Goal: Transaction & Acquisition: Purchase product/service

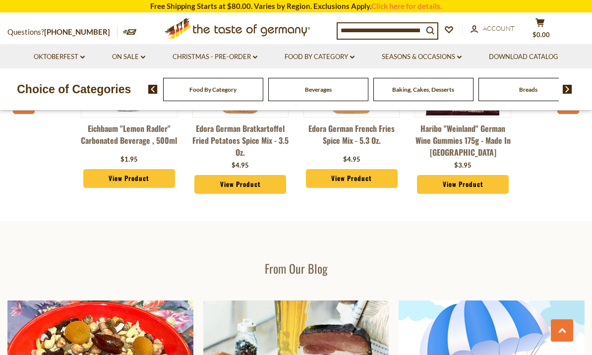
scroll to position [1114, 0]
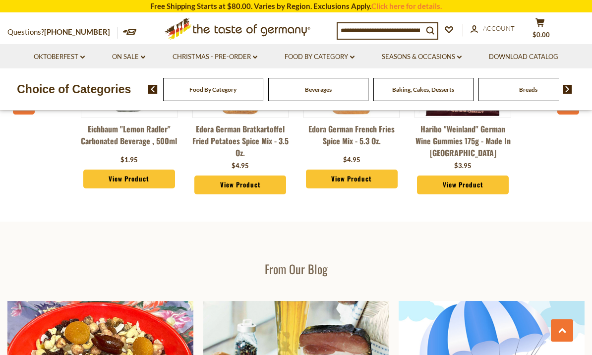
click at [330, 60] on link "Food By Category dropdown_arrow" at bounding box center [320, 57] width 70 height 11
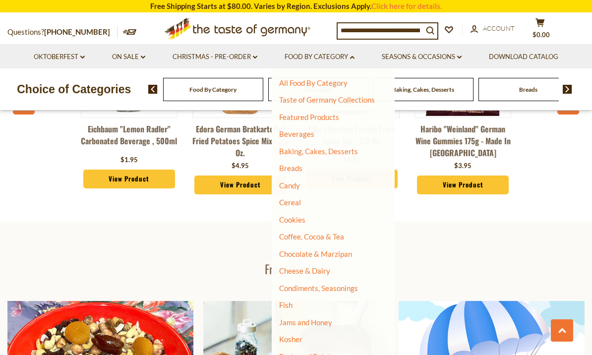
click at [302, 216] on link "Cookies" at bounding box center [292, 219] width 26 height 9
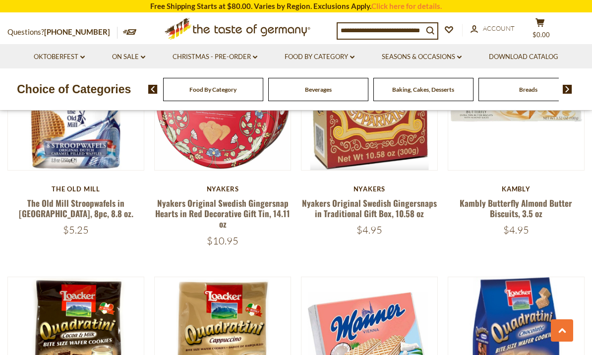
scroll to position [1302, 0]
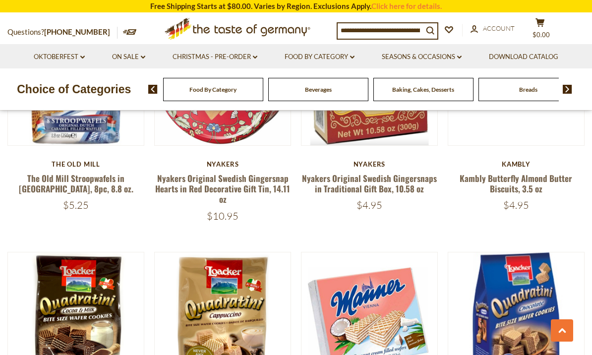
click at [515, 161] on div "Kambly" at bounding box center [516, 164] width 137 height 8
click at [524, 185] on link "Kambly Butterfly Almond Butter Biscuits, 3.5 oz" at bounding box center [516, 183] width 113 height 23
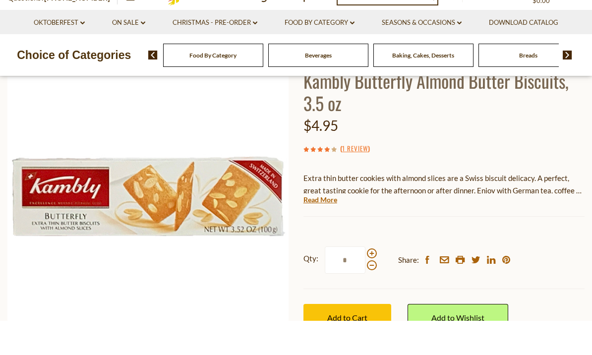
scroll to position [79, 0]
click at [344, 347] on span "Add to Cart" at bounding box center [347, 351] width 40 height 9
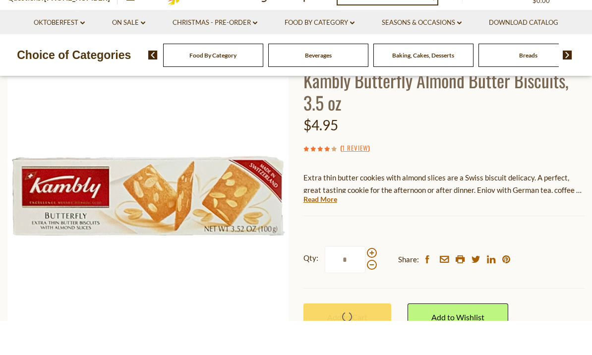
scroll to position [113, 0]
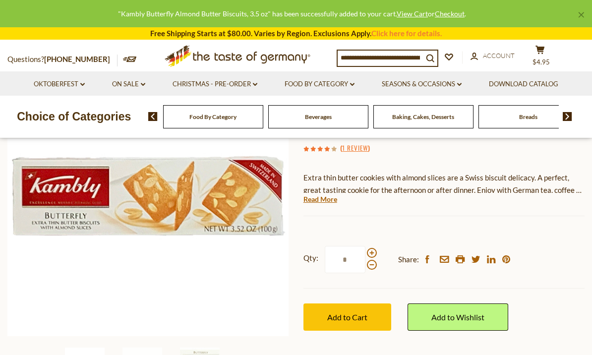
click at [374, 248] on span at bounding box center [372, 253] width 10 height 10
click at [366, 247] on input "*" at bounding box center [345, 259] width 41 height 27
type input "*"
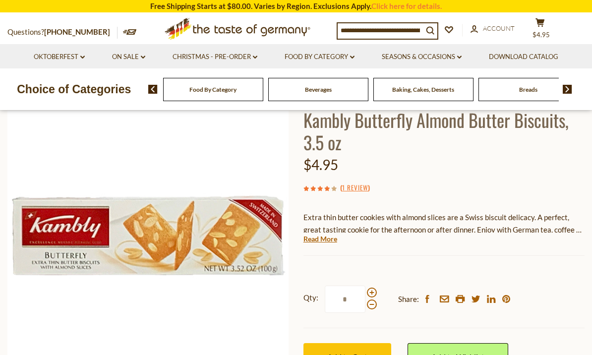
scroll to position [0, 0]
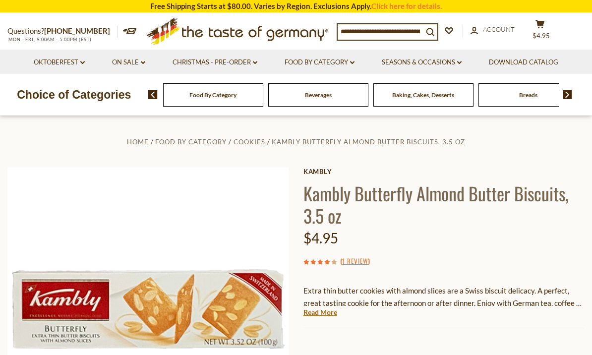
click at [390, 31] on input at bounding box center [380, 31] width 85 height 14
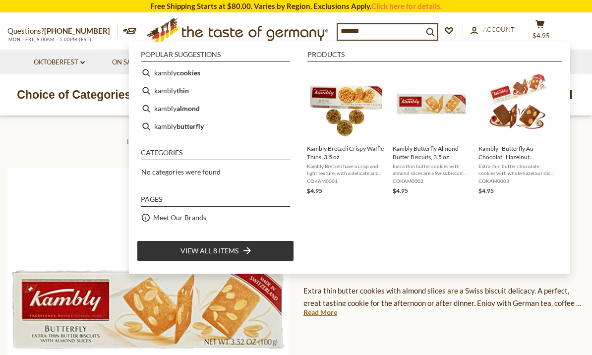
type input "******"
click at [338, 158] on span "Kambly Bretzeli Crispy Waffle Thins, 3.5 oz" at bounding box center [346, 152] width 78 height 17
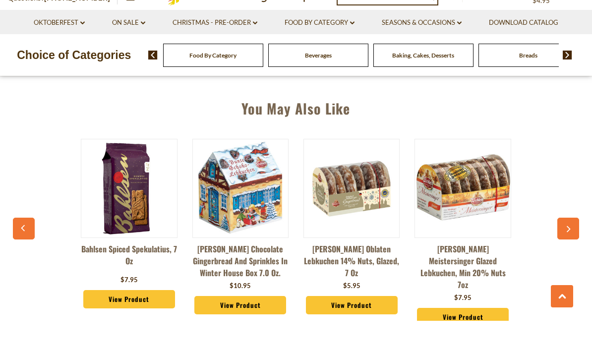
scroll to position [691, 0]
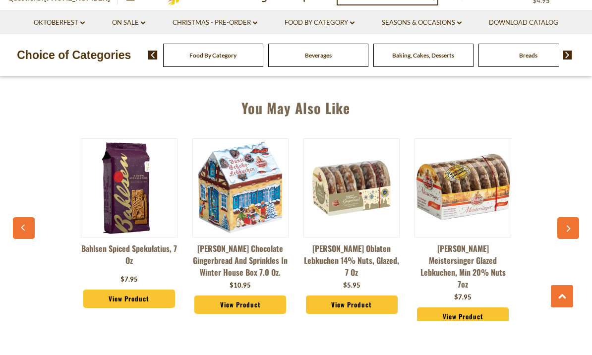
click at [572, 251] on button "button" at bounding box center [568, 262] width 22 height 22
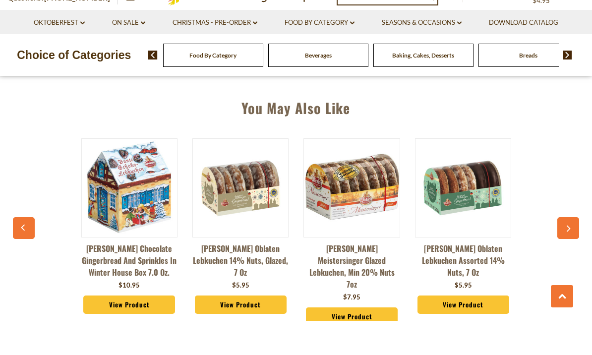
scroll to position [726, 0]
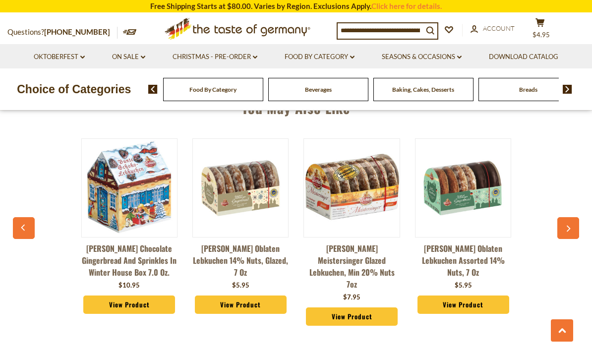
click at [569, 226] on icon "button" at bounding box center [568, 229] width 6 height 7
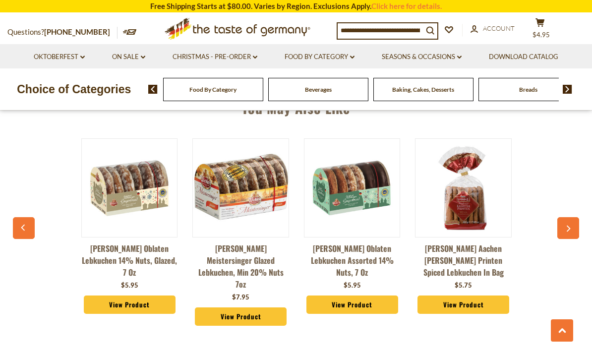
click at [561, 225] on button "button" at bounding box center [568, 228] width 22 height 22
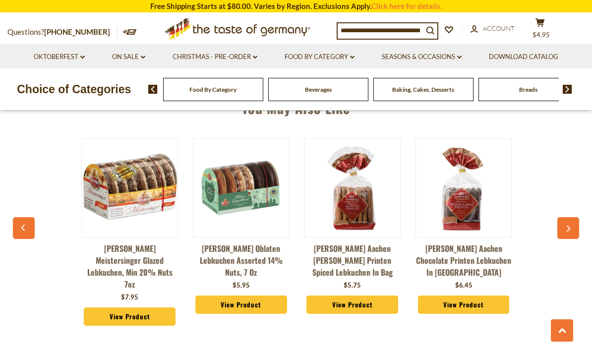
click at [566, 217] on button "button" at bounding box center [568, 228] width 22 height 22
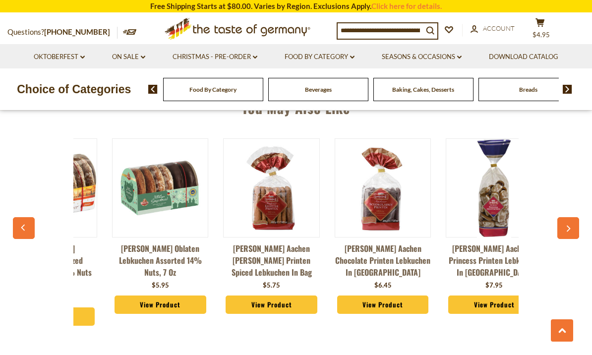
scroll to position [0, 444]
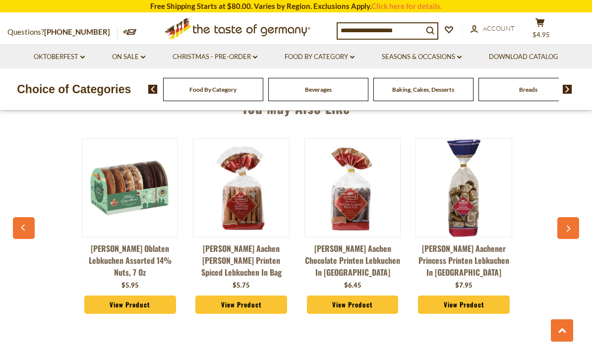
click at [558, 219] on button "button" at bounding box center [568, 228] width 22 height 22
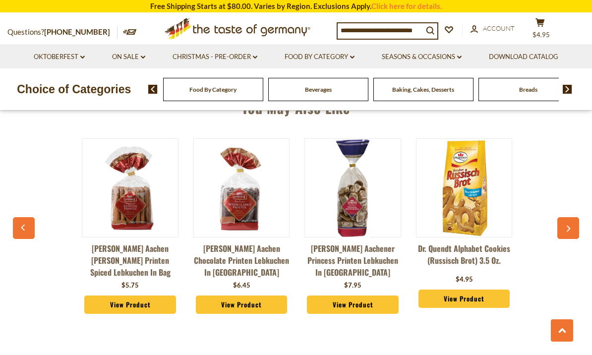
click at [561, 217] on button "button" at bounding box center [568, 228] width 22 height 22
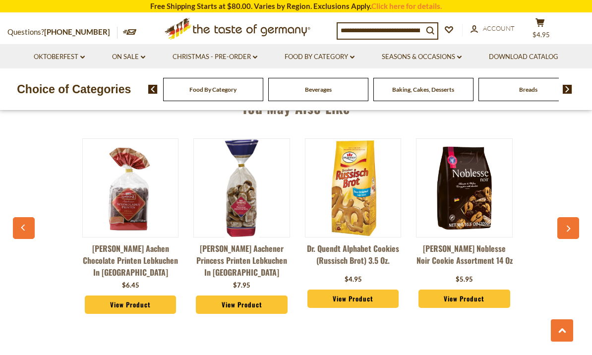
click at [568, 217] on button "button" at bounding box center [568, 228] width 22 height 22
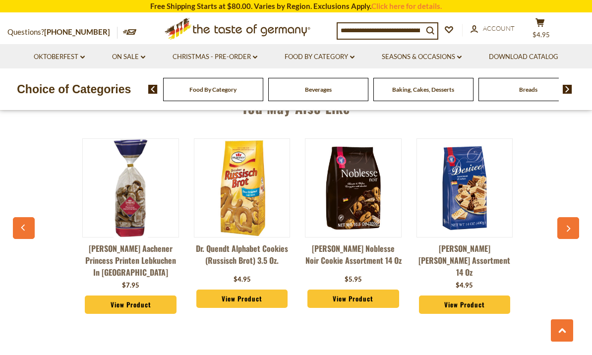
click at [569, 226] on icon "button" at bounding box center [568, 229] width 6 height 7
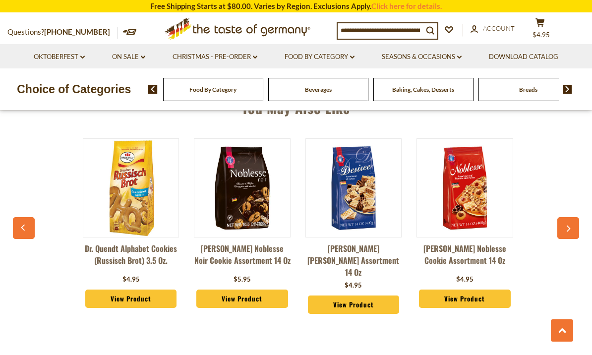
click at [564, 219] on button "button" at bounding box center [568, 228] width 22 height 22
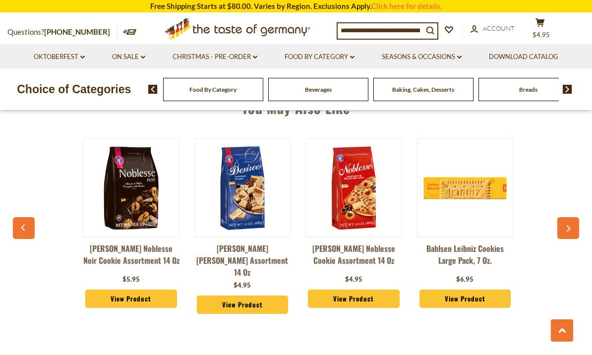
click at [576, 217] on button "button" at bounding box center [568, 228] width 22 height 22
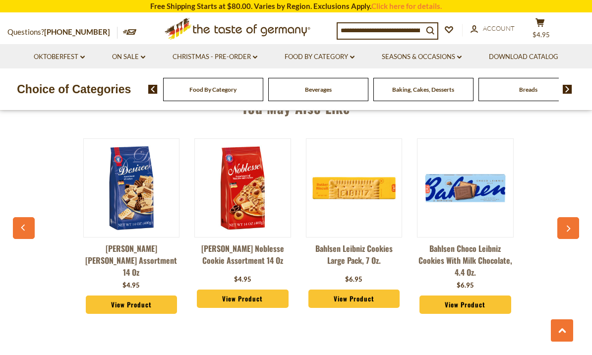
click at [570, 226] on icon "button" at bounding box center [569, 229] width 4 height 6
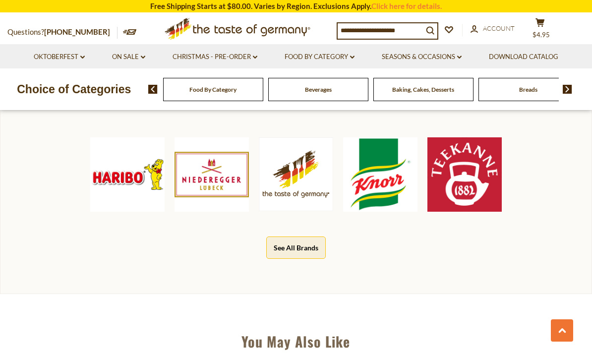
scroll to position [489, 0]
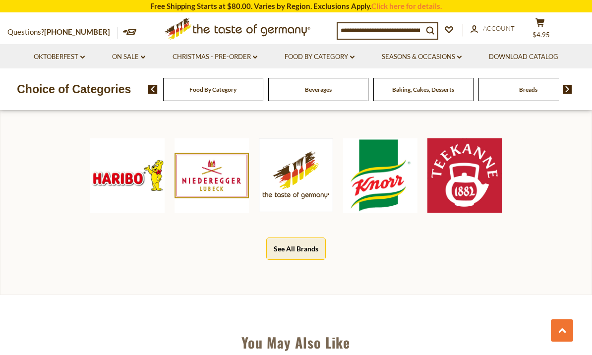
click at [393, 34] on input at bounding box center [380, 30] width 85 height 14
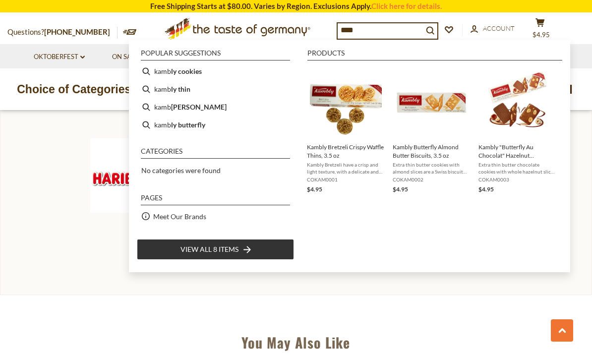
type input "*****"
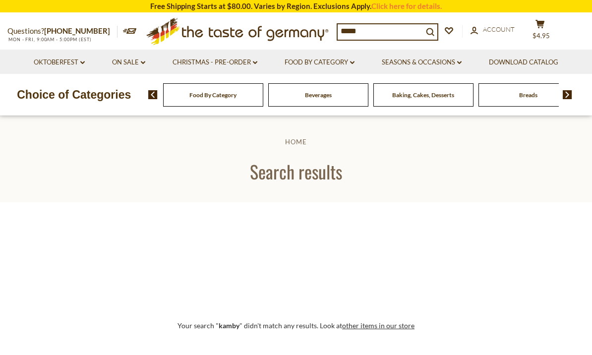
click at [382, 30] on input "*****" at bounding box center [380, 31] width 85 height 14
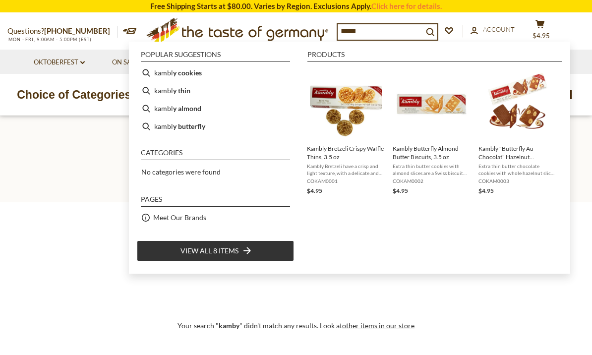
type input "******"
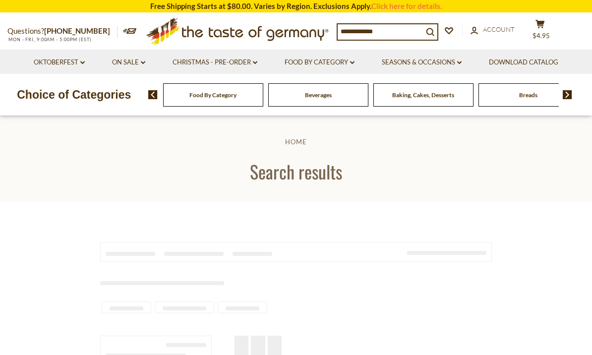
type input "******"
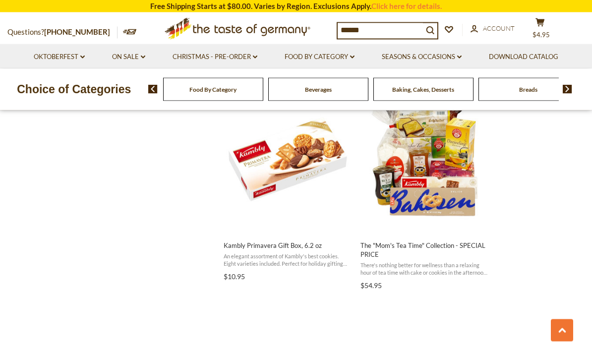
scroll to position [851, 0]
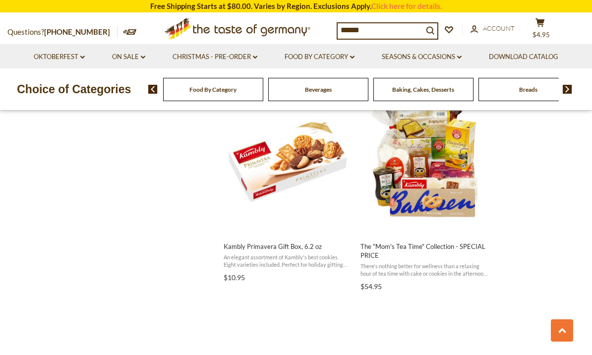
click at [288, 257] on span "An elegant assortment of Kambly's best cookies. Eight varieties included. Perfe…" at bounding box center [288, 260] width 128 height 15
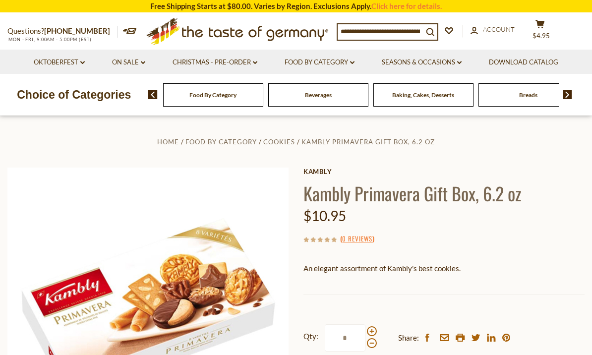
click at [551, 224] on div "$10.95" at bounding box center [444, 215] width 281 height 23
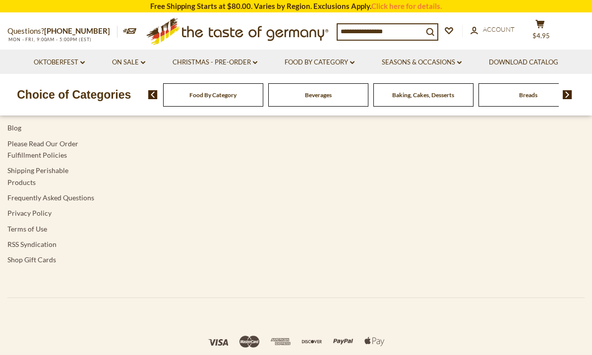
type input "******"
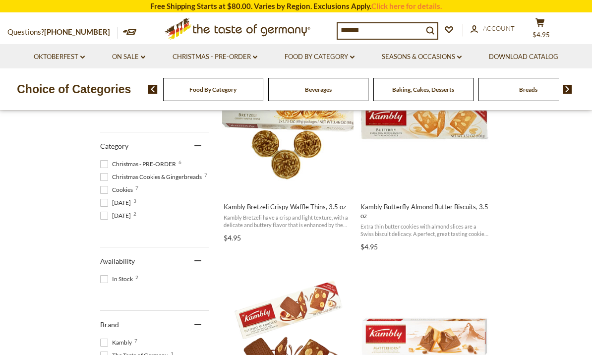
scroll to position [258, 0]
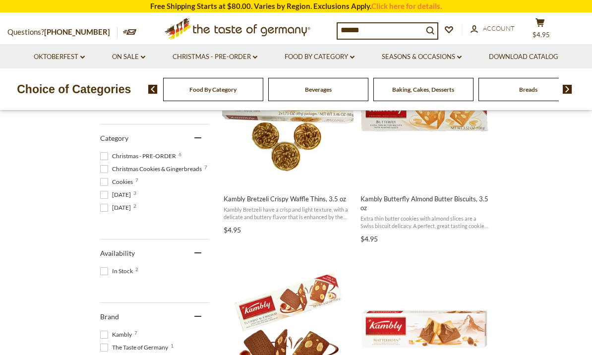
click at [297, 206] on span "Kambly Bretzeli have a crisp and light texture, with a delicate and buttery fla…" at bounding box center [288, 213] width 128 height 15
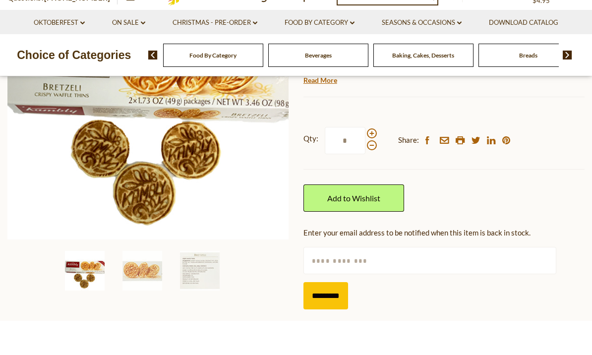
scroll to position [178, 0]
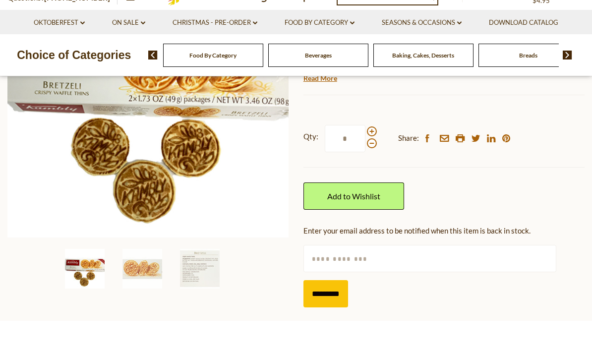
click at [379, 217] on link "Add to Wishlist" at bounding box center [354, 230] width 101 height 27
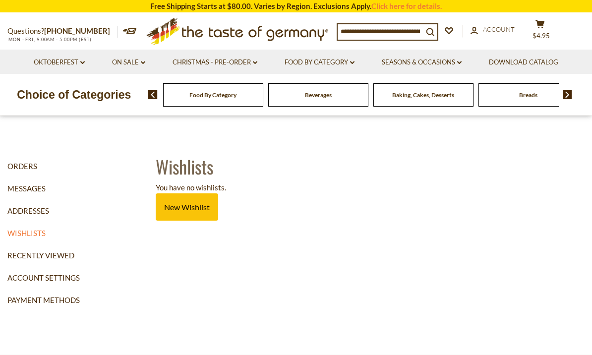
click at [191, 214] on link "New Wishlist" at bounding box center [187, 206] width 62 height 27
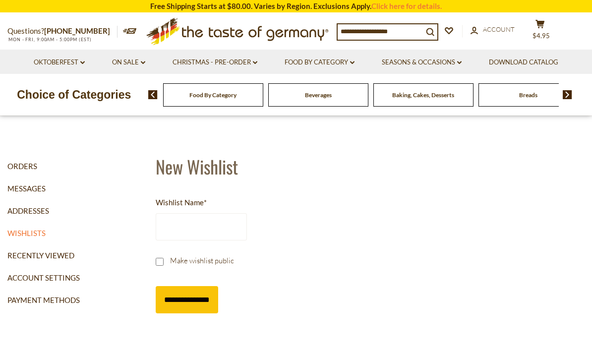
click at [167, 259] on label "Make wishlist public" at bounding box center [201, 263] width 91 height 18
click at [209, 228] on input "Wishlist Name *" at bounding box center [201, 226] width 91 height 27
